Goal: Task Accomplishment & Management: Manage account settings

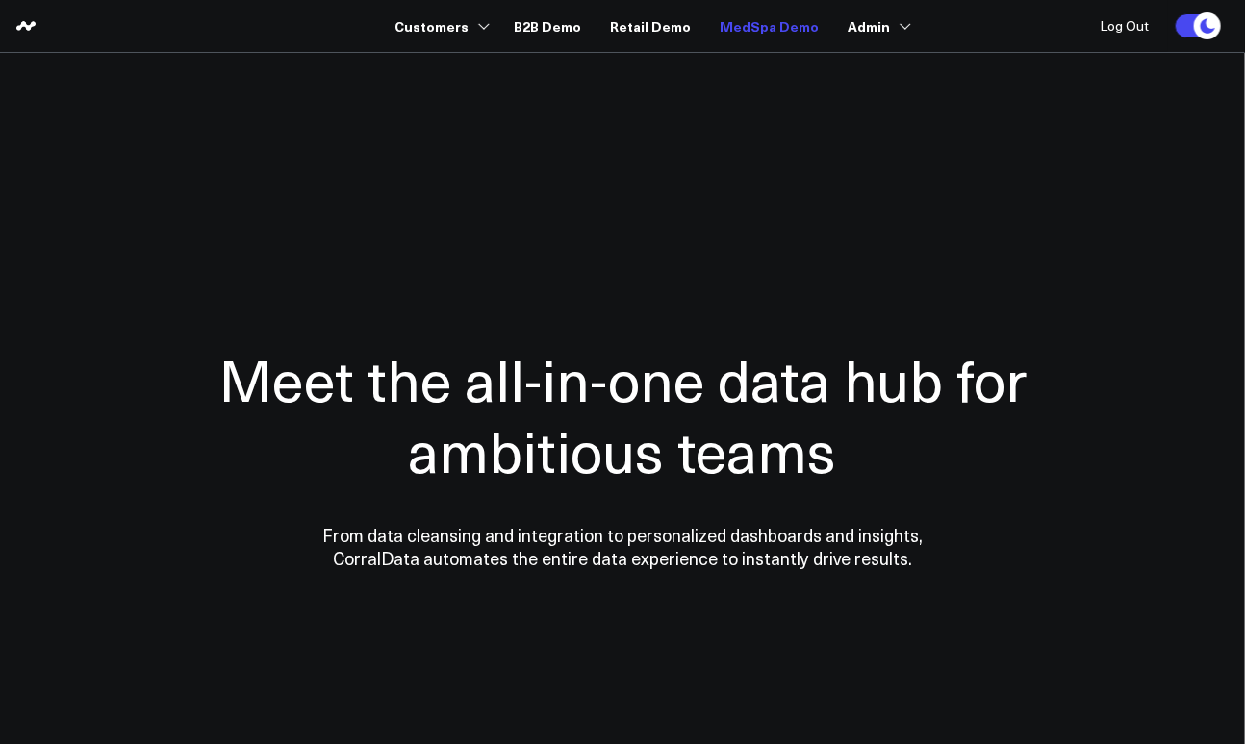
click at [762, 33] on link "MedSpa Demo" at bounding box center [769, 26] width 99 height 35
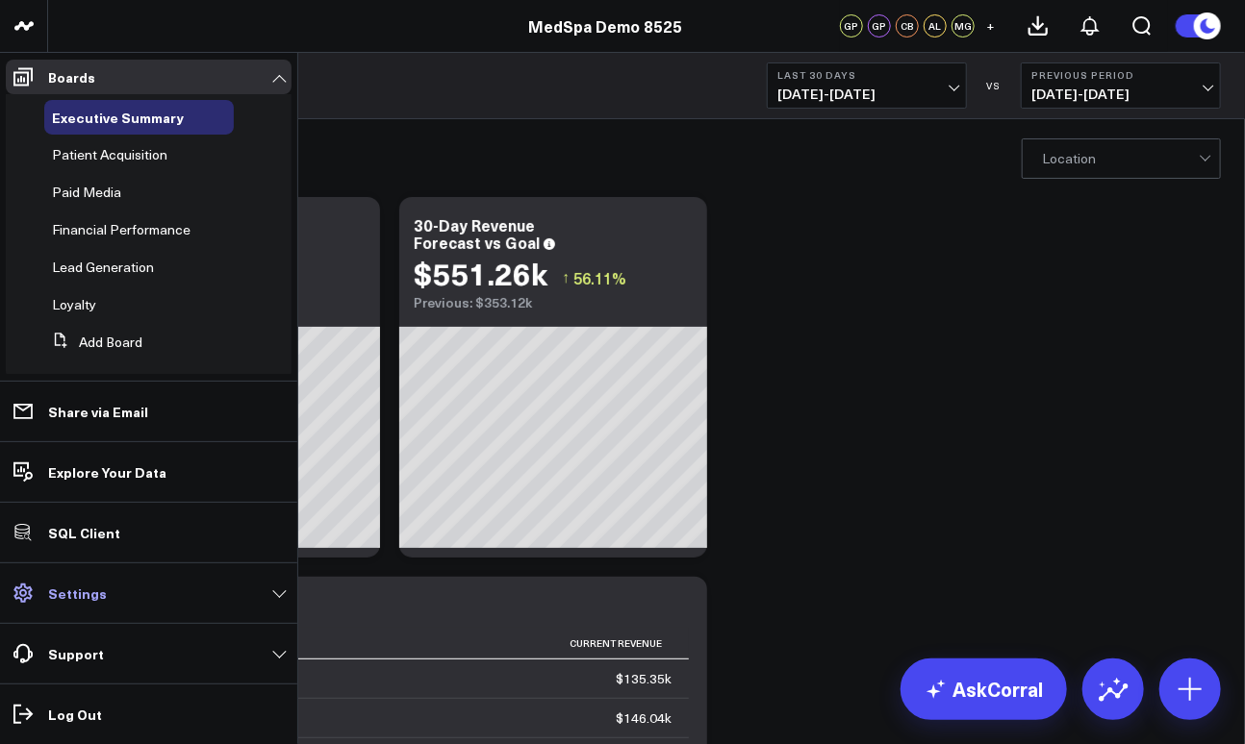
click at [99, 601] on p "Settings" at bounding box center [77, 593] width 59 height 15
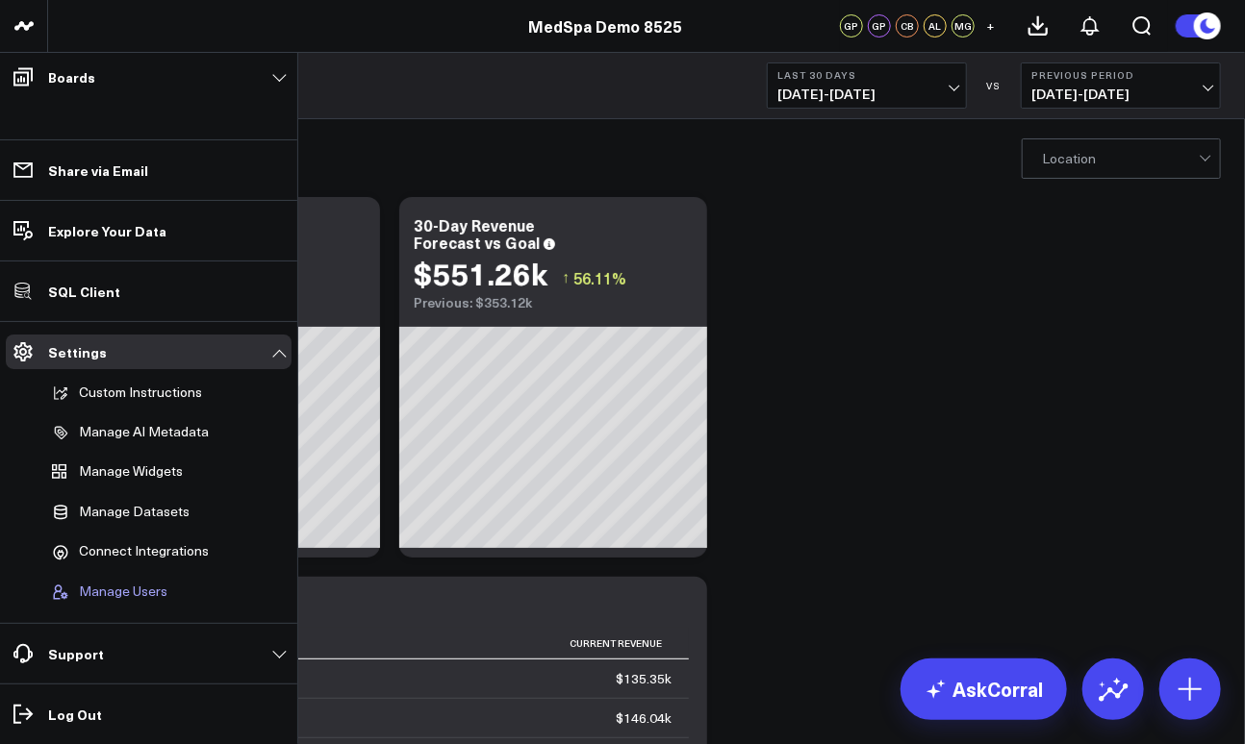
click at [116, 592] on span "Manage Users" at bounding box center [123, 592] width 88 height 17
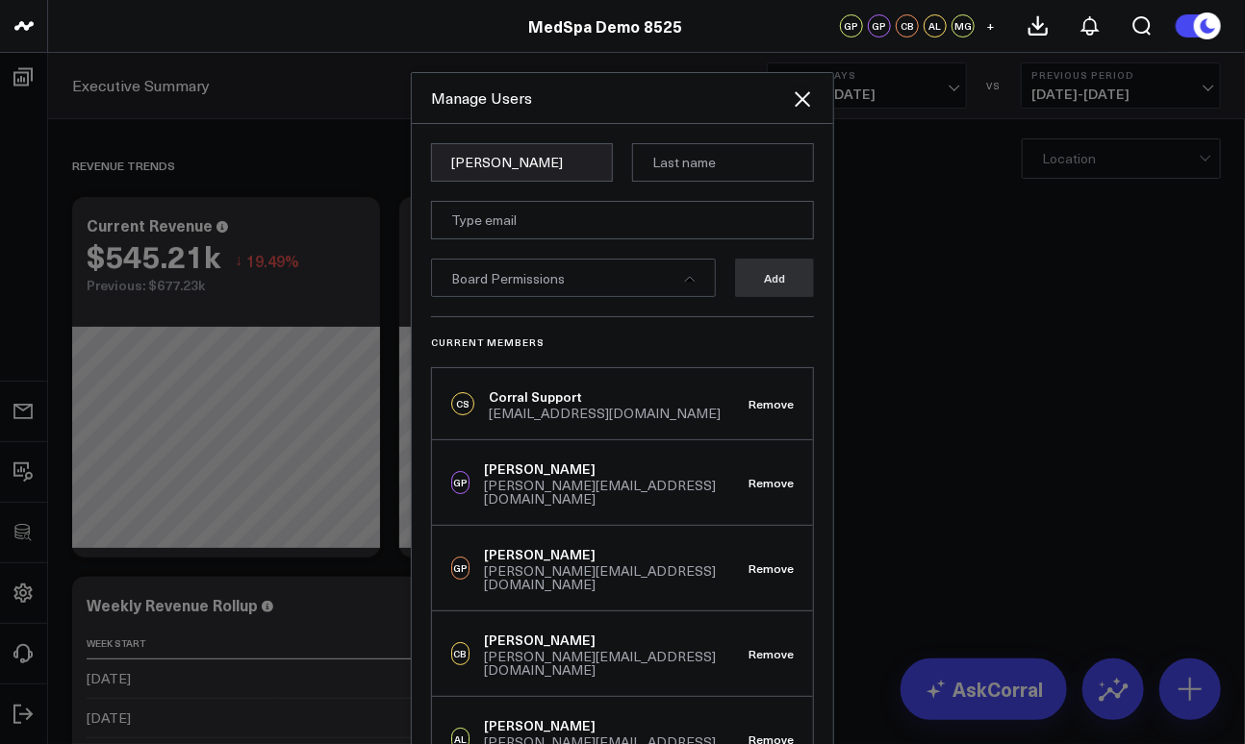
type input "Reid"
click at [527, 222] on input "email" at bounding box center [622, 220] width 383 height 38
paste input "reid.lappin@vokal.io"
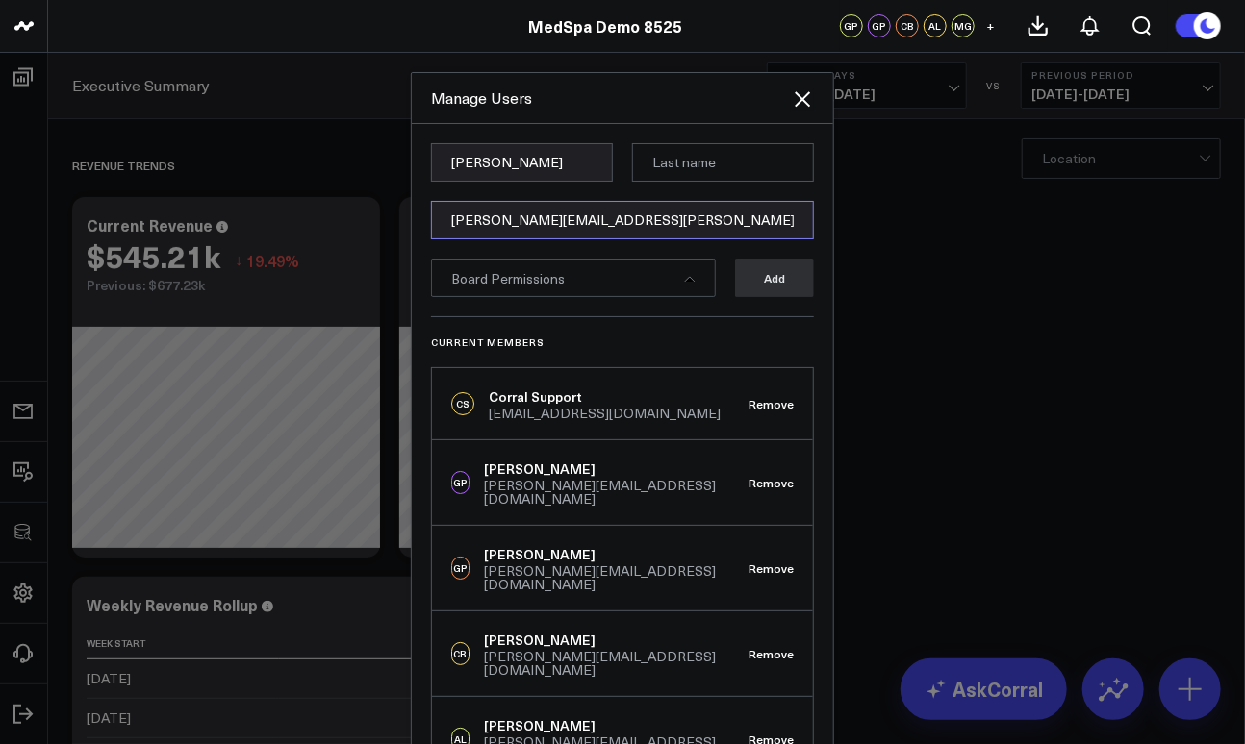
type input "reid.lappin@vokal.io"
click at [691, 162] on input at bounding box center [723, 162] width 182 height 38
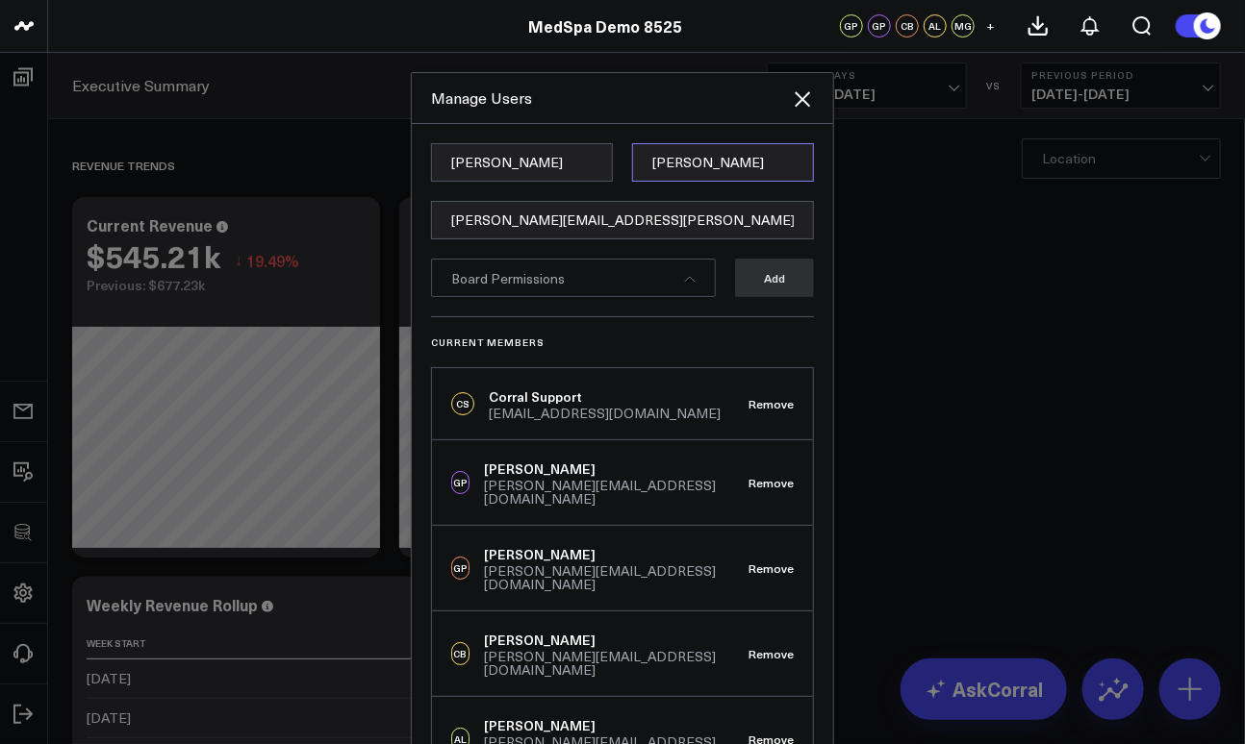
type input "Lappin"
click at [655, 115] on div "Manage Users" at bounding box center [622, 98] width 421 height 51
drag, startPoint x: 540, startPoint y: 283, endPoint x: 528, endPoint y: 281, distance: 11.7
click at [540, 283] on span "Board Permissions" at bounding box center [507, 278] width 113 height 18
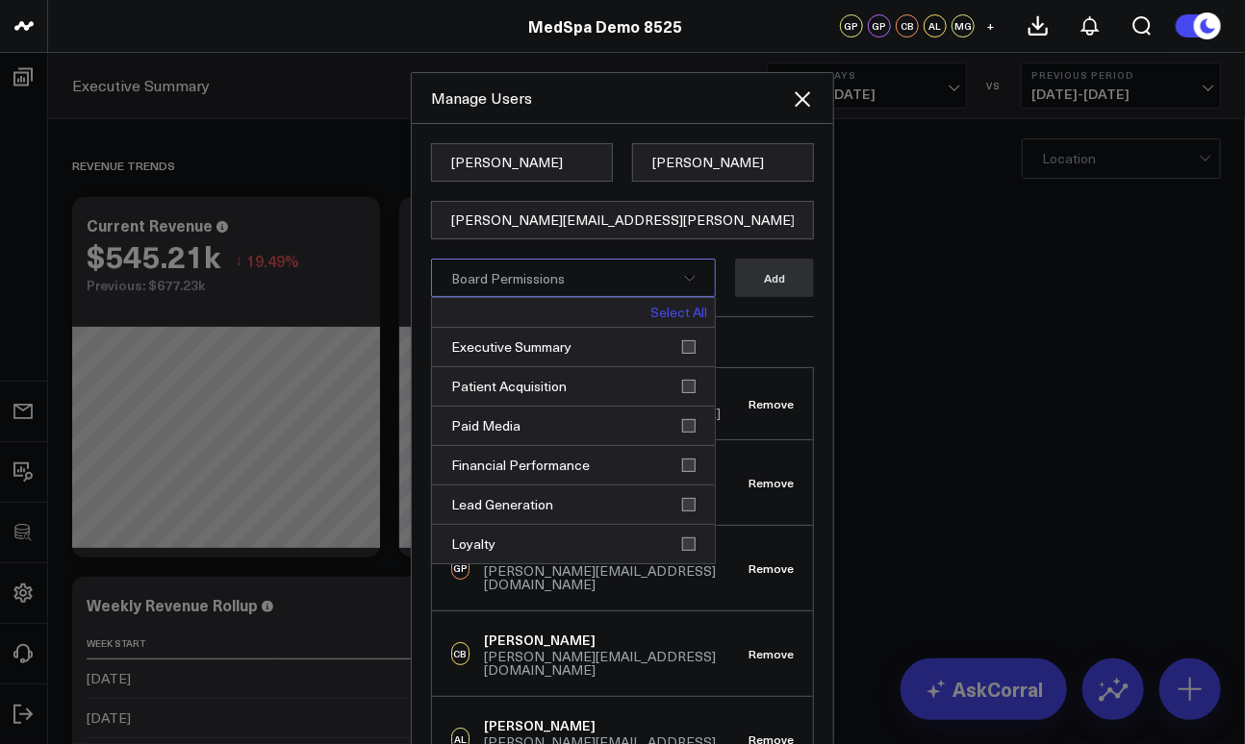
click at [685, 312] on link "Select All" at bounding box center [678, 312] width 57 height 13
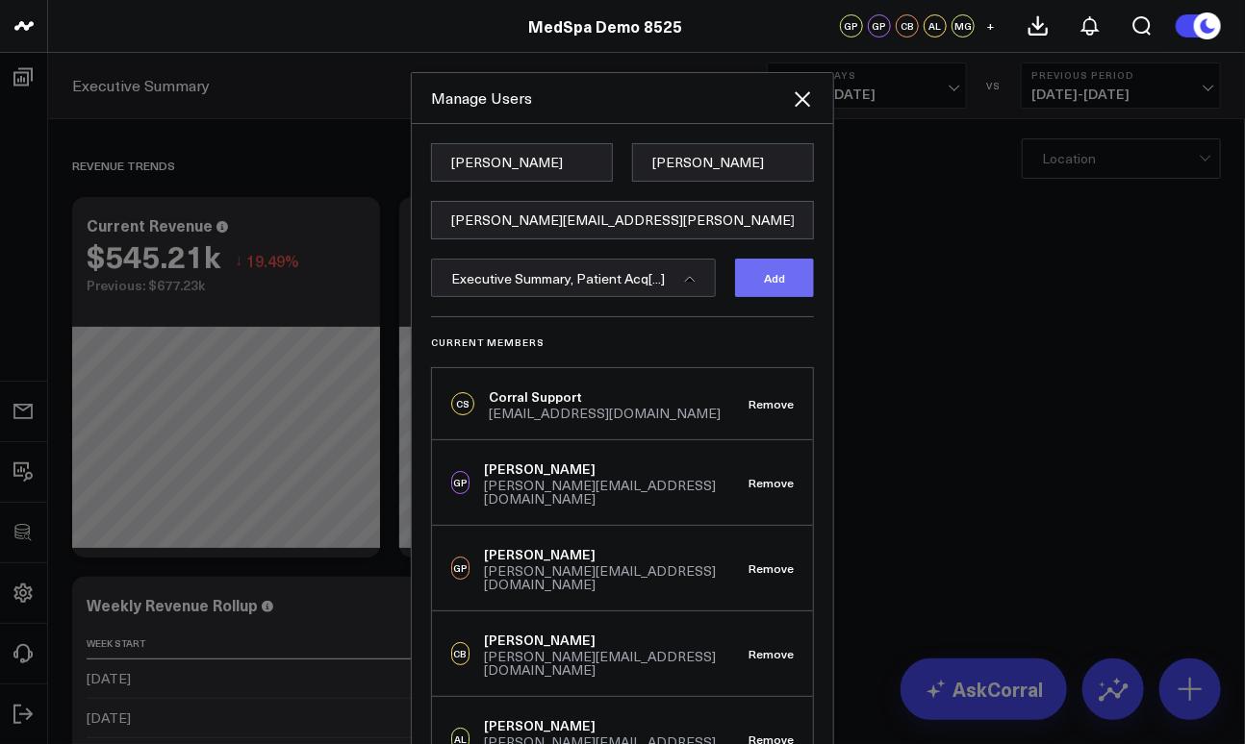
click at [767, 281] on button "Add" at bounding box center [774, 278] width 79 height 38
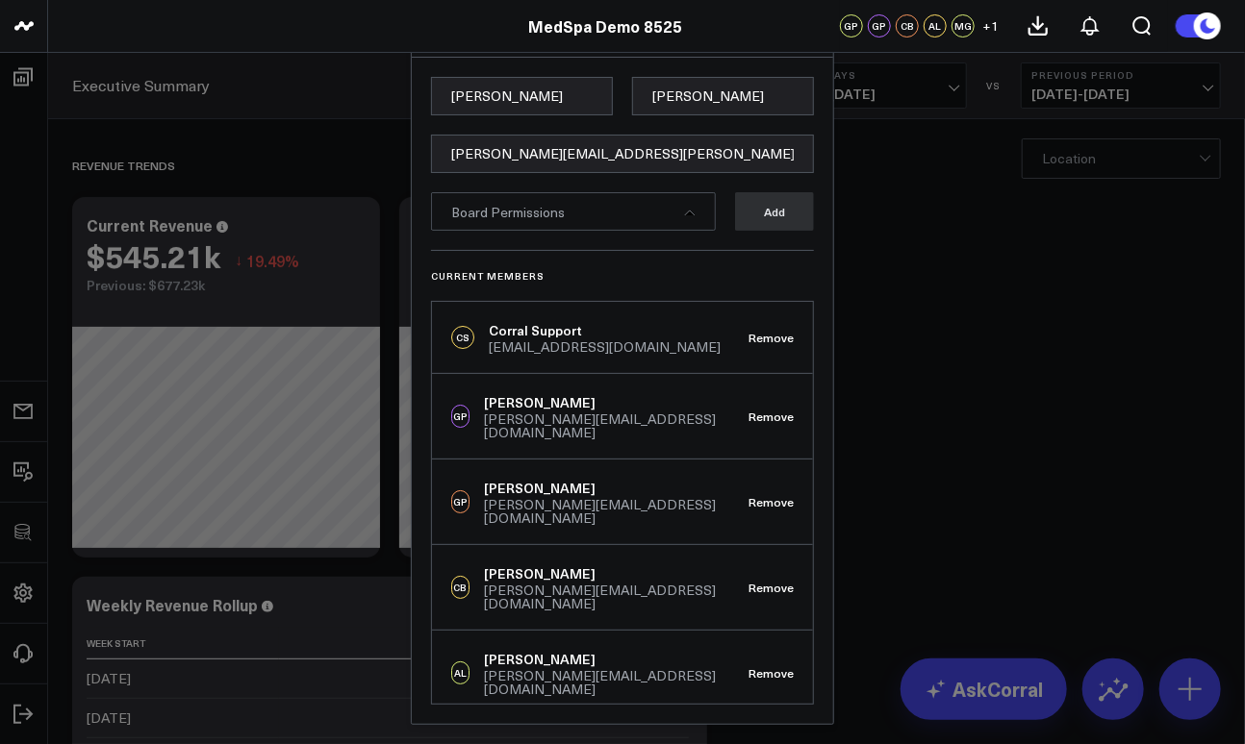
scroll to position [64, 0]
drag, startPoint x: 688, startPoint y: 27, endPoint x: 523, endPoint y: 23, distance: 164.5
click at [523, 23] on div "MedSpa Demo 8525" at bounding box center [610, 25] width 1220 height 21
copy link "MedSpa Demo 8525"
